Goal: Obtain resource: Obtain resource

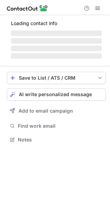
scroll to position [133, 110]
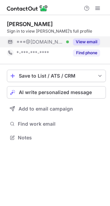
click at [81, 40] on button "View email" at bounding box center [86, 41] width 27 height 7
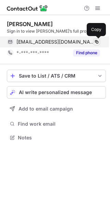
click at [97, 41] on span at bounding box center [96, 41] width 5 height 5
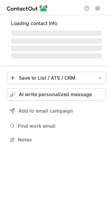
scroll to position [143, 110]
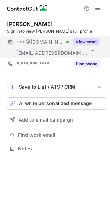
click at [85, 41] on button "View email" at bounding box center [86, 41] width 27 height 7
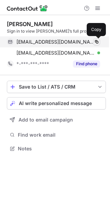
click at [97, 44] on span at bounding box center [96, 41] width 5 height 5
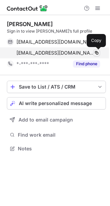
click at [96, 53] on span at bounding box center [96, 52] width 5 height 5
